Goal: Information Seeking & Learning: Learn about a topic

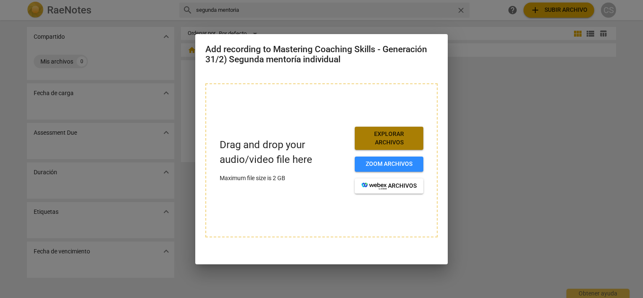
click at [385, 138] on span "Explorar archivos" at bounding box center [389, 138] width 55 height 16
click at [192, 109] on div at bounding box center [321, 149] width 643 height 298
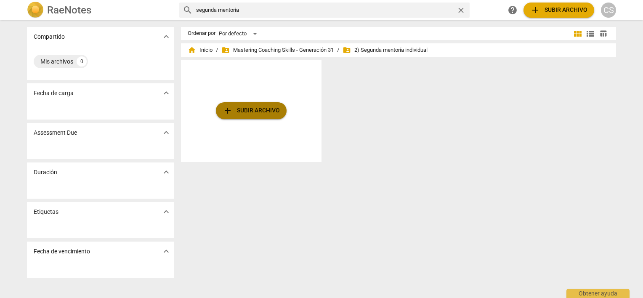
click at [242, 109] on span "add Subir archivo" at bounding box center [251, 111] width 57 height 10
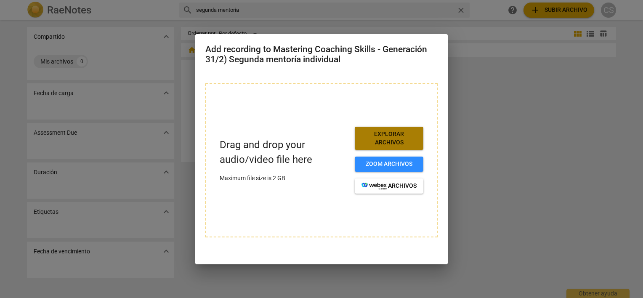
click at [377, 136] on span "Explorar archivos" at bounding box center [389, 138] width 55 height 16
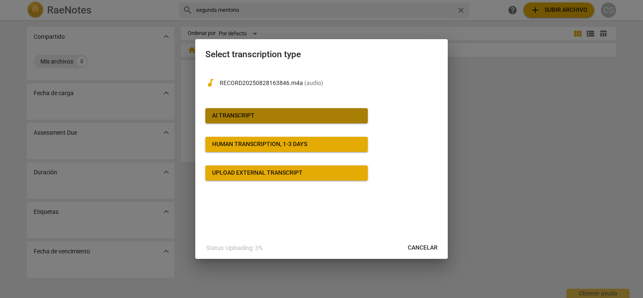
click at [239, 114] on div "AI Transcript" at bounding box center [233, 116] width 43 height 8
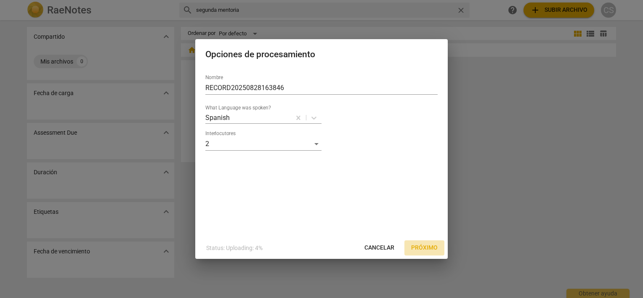
click at [422, 245] on span "Próximo" at bounding box center [424, 248] width 27 height 8
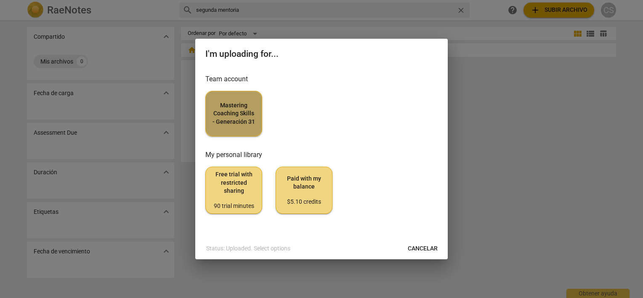
click at [236, 108] on span "Mastering Coaching Skills - Generación 31" at bounding box center [234, 113] width 43 height 25
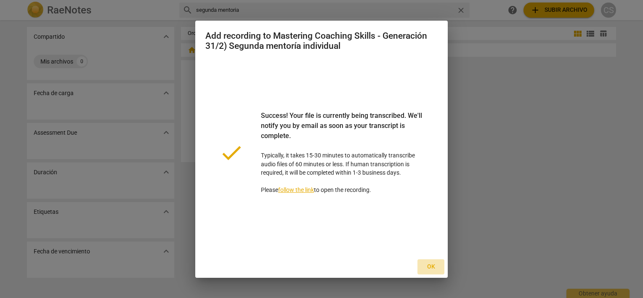
click at [429, 266] on span "Ok" at bounding box center [430, 267] width 13 height 8
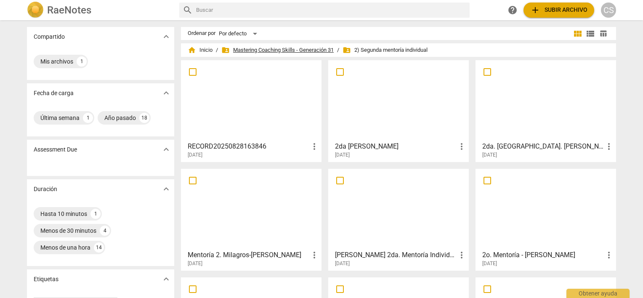
click at [295, 52] on span "folder_shared Mastering Coaching Skills - Generación 31" at bounding box center [277, 50] width 112 height 8
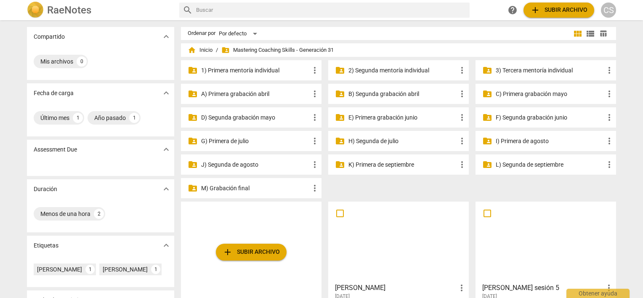
click at [359, 96] on p "B) Segunda grabación abril" at bounding box center [402, 94] width 109 height 9
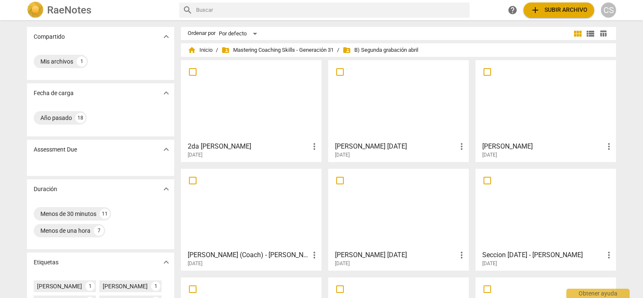
click at [633, 191] on div "Compartido expand_more Mis archivos 1 Fecha de carga expand_more Año pasado 18 …" at bounding box center [321, 159] width 643 height 277
click at [290, 48] on span "folder_shared Mastering Coaching Skills - Generación 31" at bounding box center [277, 50] width 112 height 8
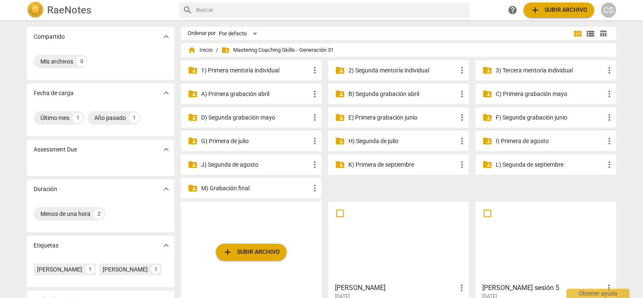
click at [521, 93] on p "C) Primera grabación mayo" at bounding box center [550, 94] width 109 height 9
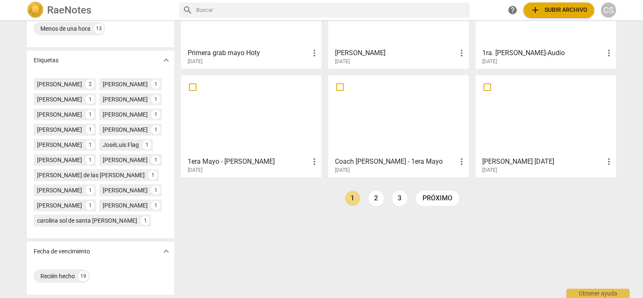
scroll to position [247, 0]
click at [441, 191] on link "próximo" at bounding box center [437, 198] width 43 height 15
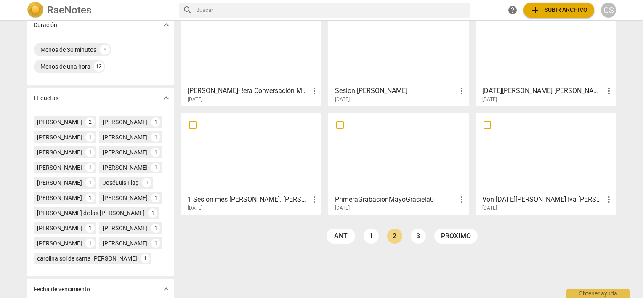
scroll to position [168, 0]
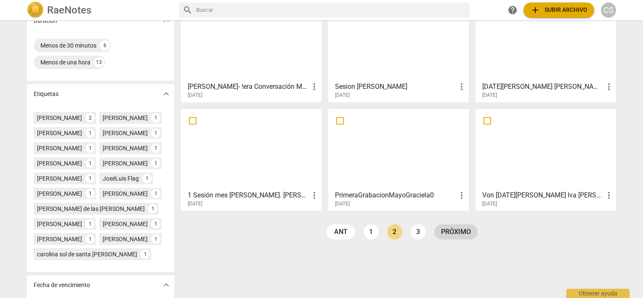
click at [446, 232] on link "próximo" at bounding box center [455, 231] width 43 height 15
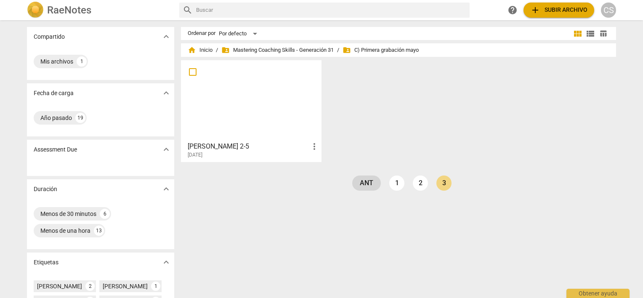
click at [364, 186] on link "ant" at bounding box center [366, 182] width 29 height 15
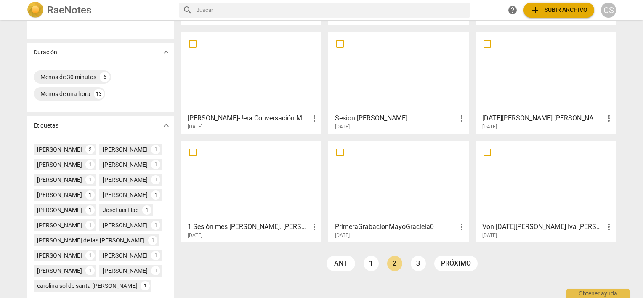
scroll to position [152, 0]
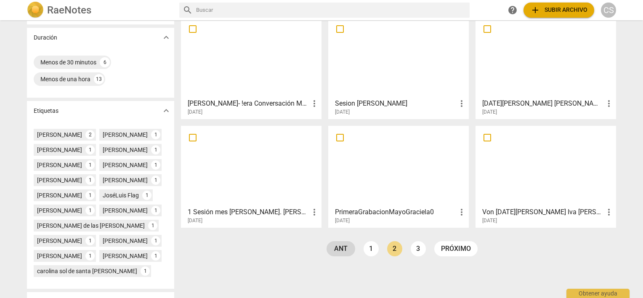
click at [337, 247] on link "ant" at bounding box center [341, 248] width 29 height 15
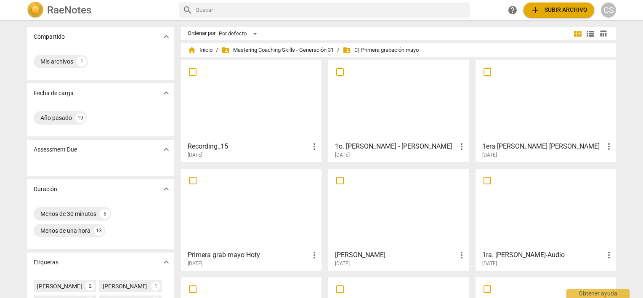
click at [232, 102] on div at bounding box center [251, 100] width 135 height 74
click at [246, 51] on span "folder_shared Mastering Coaching Skills - Generación 31" at bounding box center [277, 50] width 112 height 8
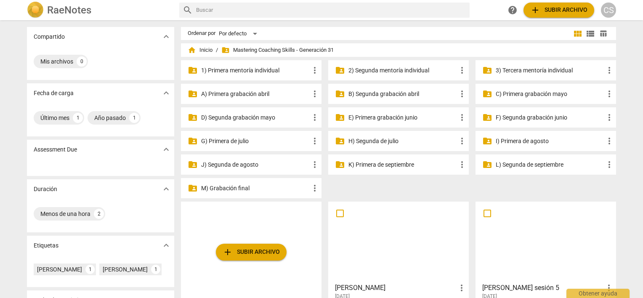
click at [226, 117] on p "D) Segunda grabación mayo" at bounding box center [255, 117] width 109 height 9
